Goal: Task Accomplishment & Management: Use online tool/utility

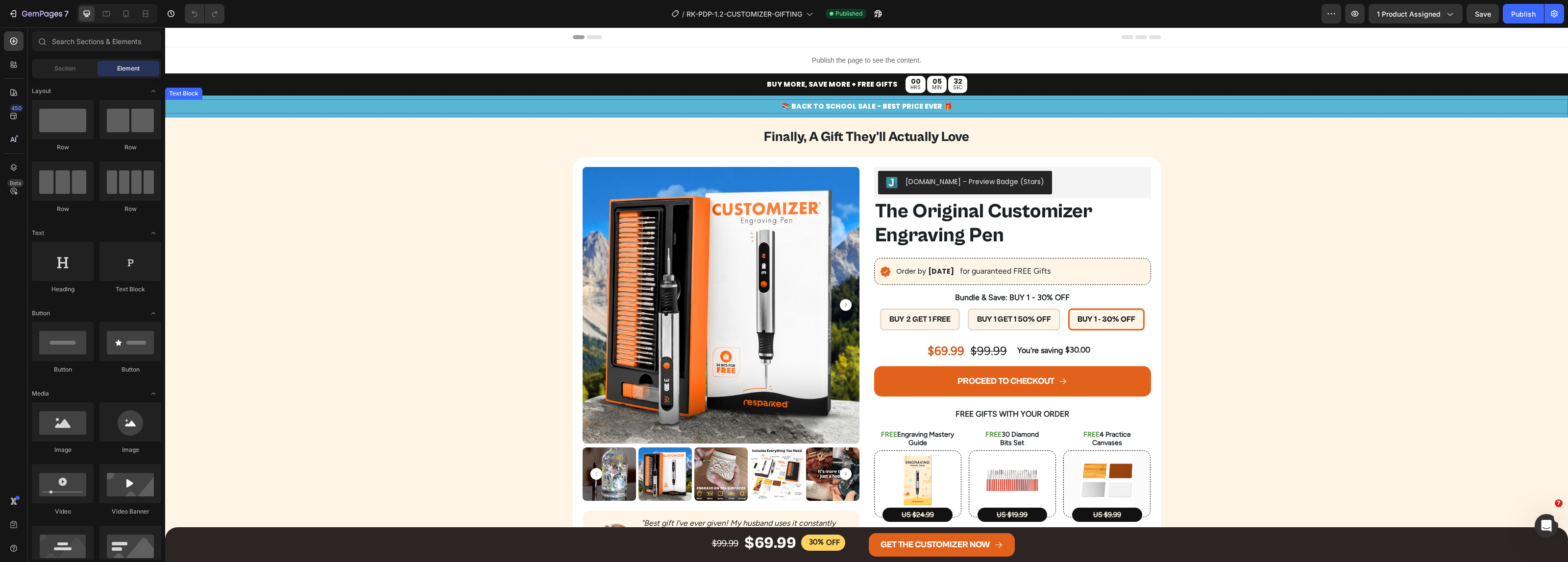
click at [849, 108] on p "📚 BACK TO SCHOOL SALE - BEST PRICE EVER 🎁" at bounding box center [866, 106] width 1400 height 12
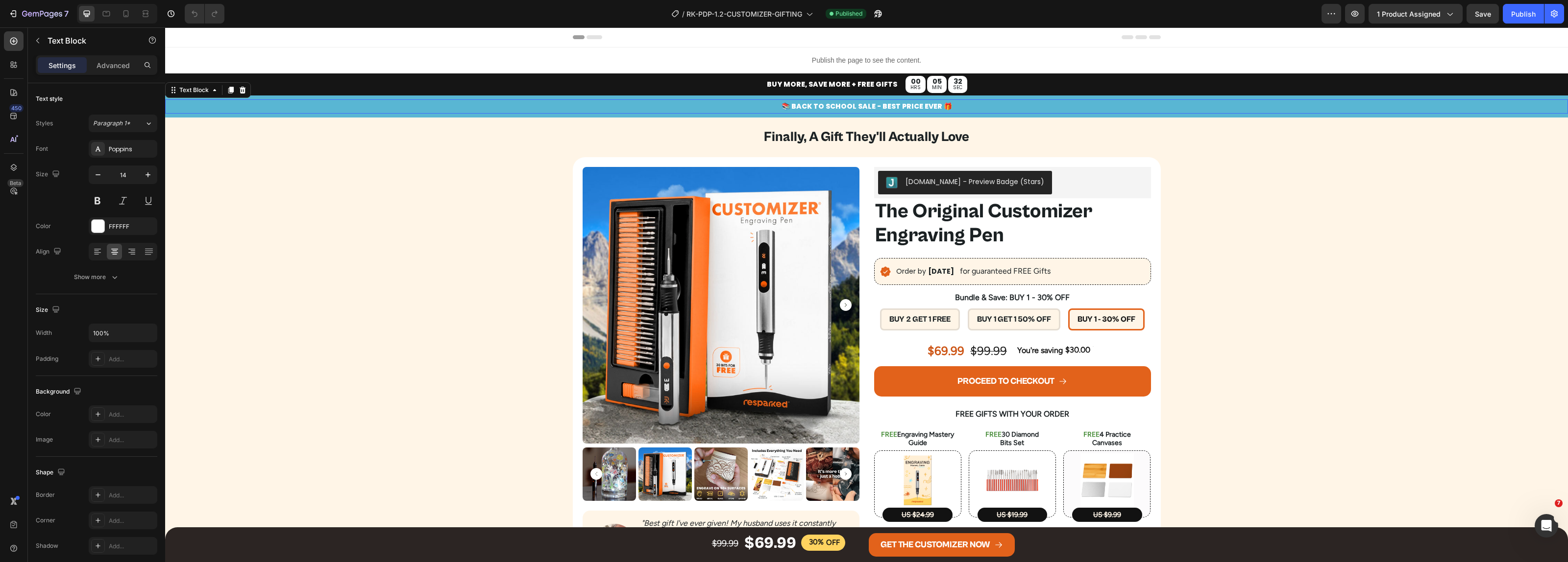
click at [859, 107] on p "📚 BACK TO SCHOOL SALE - BEST PRICE EVER 🎁" at bounding box center [866, 106] width 1400 height 12
click at [862, 106] on p "📚 BACK TO SCHOOL SALE - BEST PRICE EVER 🎁" at bounding box center [866, 106] width 1400 height 12
click at [849, 107] on p "📚 BACK TO SCHOOL SALE - BEST PRICE EVER 🎁" at bounding box center [866, 106] width 1400 height 12
drag, startPoint x: 851, startPoint y: 109, endPoint x: 792, endPoint y: 110, distance: 59.0
click at [792, 110] on p "📚 BACK TO SCHOOL SALE - BEST PRICE EVER 🎁" at bounding box center [866, 106] width 1400 height 12
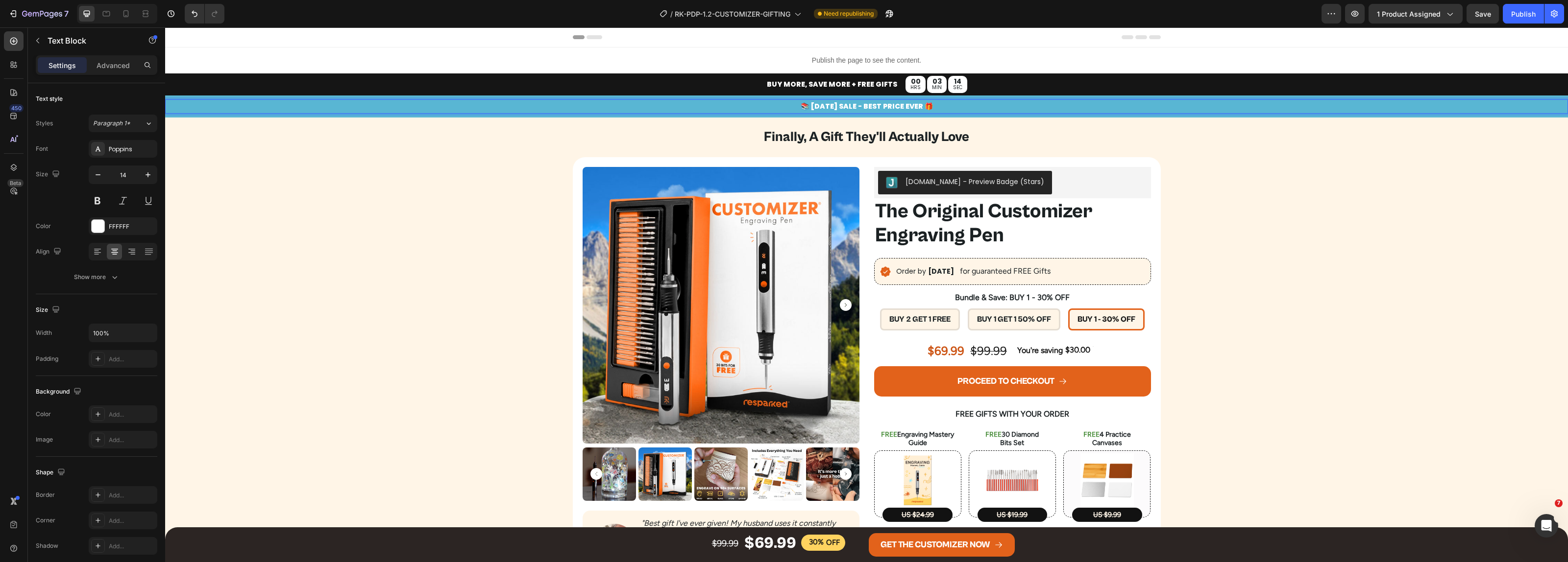
click at [801, 105] on p "📚 [DATE] SALE - BEST PRICE EVER 🎁" at bounding box center [866, 106] width 1400 height 12
click at [794, 107] on p "📚 [DATE] SALE - BEST PRICE EVER 🎁" at bounding box center [866, 106] width 1400 height 12
click at [794, 104] on p "🛠️ [DATE] SALE - BEST PRICE EVER 🎁" at bounding box center [866, 106] width 1400 height 12
click at [895, 106] on p "💪 [DATE] SALE - BEST PRICE EVER 🎁" at bounding box center [866, 106] width 1400 height 12
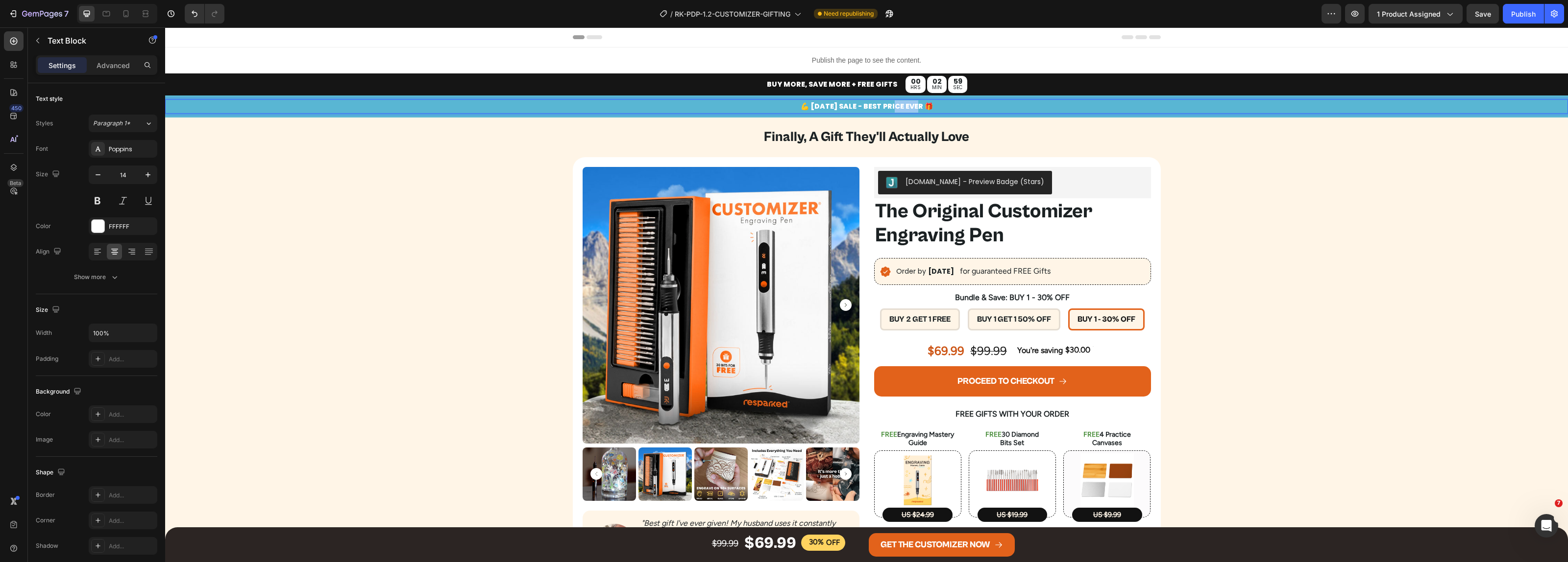
click at [895, 106] on p "💪 [DATE] SALE - BEST PRICE EVER 🎁" at bounding box center [866, 106] width 1400 height 12
copy p "💪 [DATE] SALE - BEST PRICE EVER 🎁"
click at [833, 109] on p "💪 [DATE] SALE - BEST PRICE EVER 🎁" at bounding box center [866, 106] width 1400 height 12
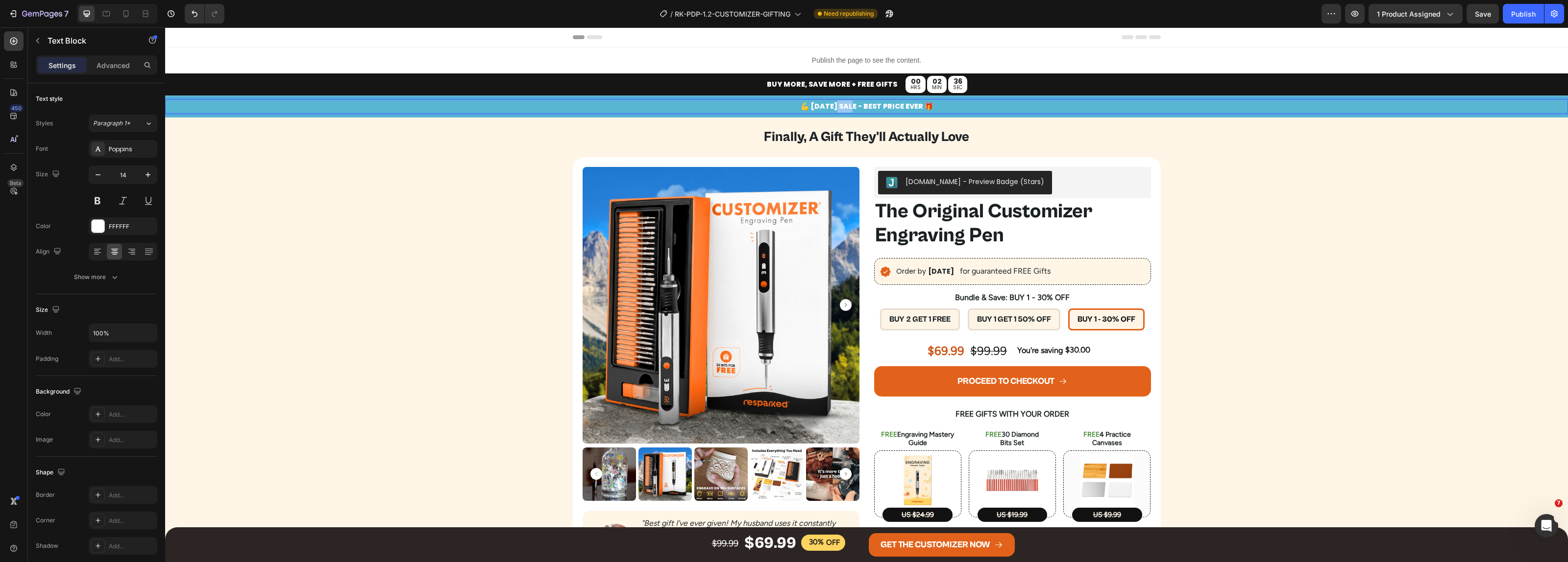
click at [833, 109] on p "💪 [DATE] SALE - BEST PRICE EVER 🎁" at bounding box center [866, 106] width 1400 height 12
copy p "💪 [DATE] SALE - BEST PRICE EVER 🎁"
click at [125, 9] on icon at bounding box center [126, 14] width 10 height 10
type input "12"
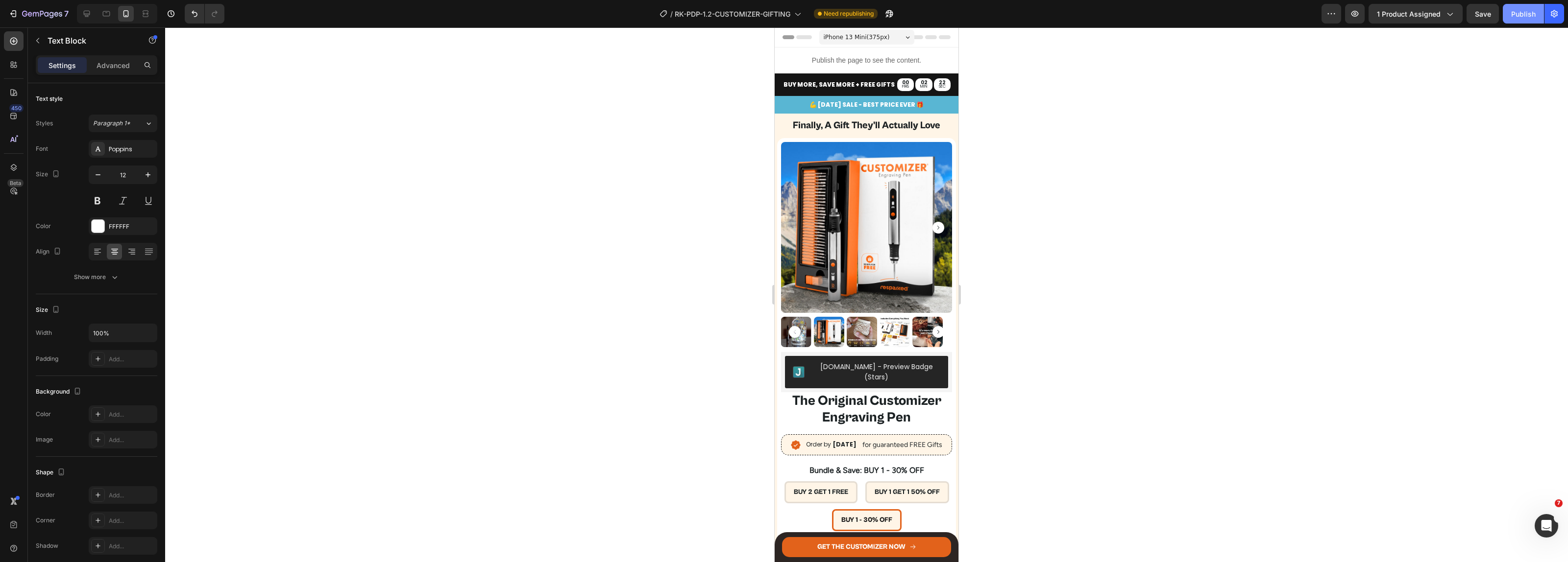
click at [1523, 14] on div "Publish" at bounding box center [1523, 14] width 25 height 10
